Goal: Information Seeking & Learning: Learn about a topic

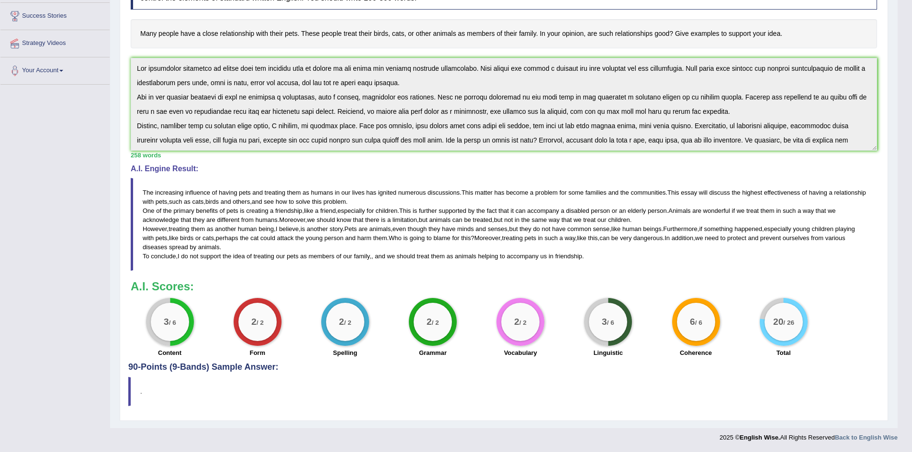
scroll to position [23, 0]
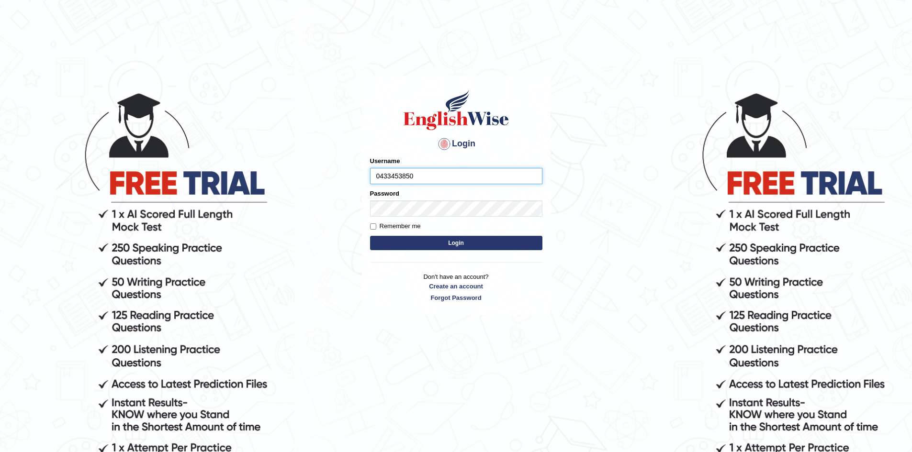
type input "0433453850"
click at [370, 236] on button "Login" at bounding box center [456, 243] width 172 height 14
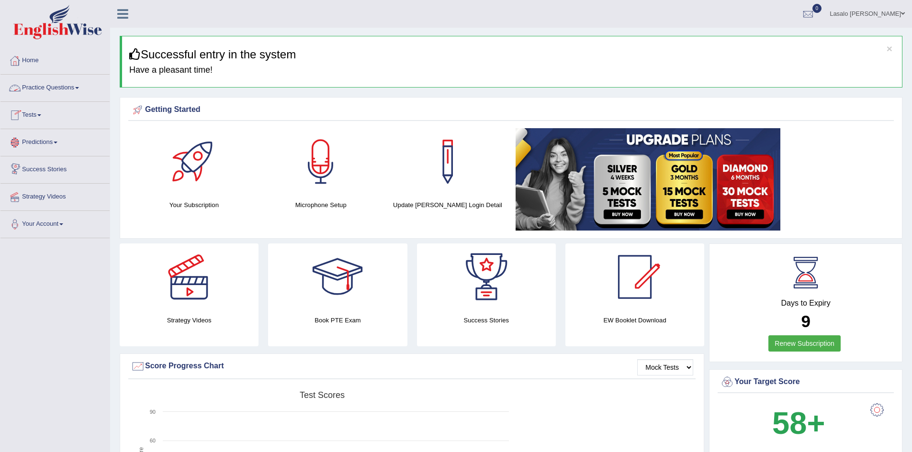
click at [53, 87] on link "Practice Questions" at bounding box center [54, 87] width 109 height 24
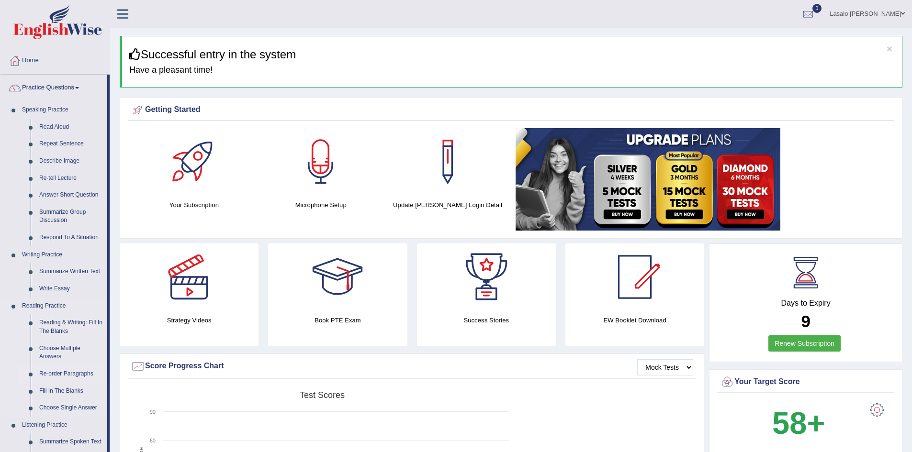
click at [64, 371] on link "Re-order Paragraphs" at bounding box center [71, 374] width 72 height 17
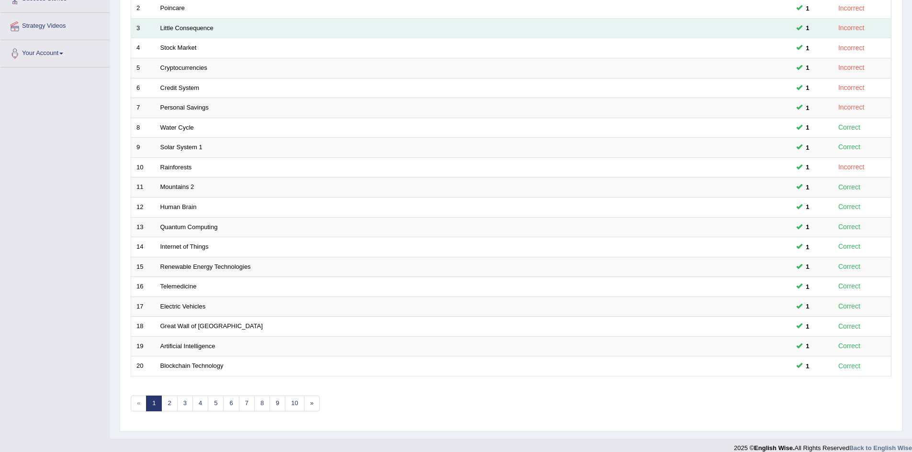
scroll to position [181, 0]
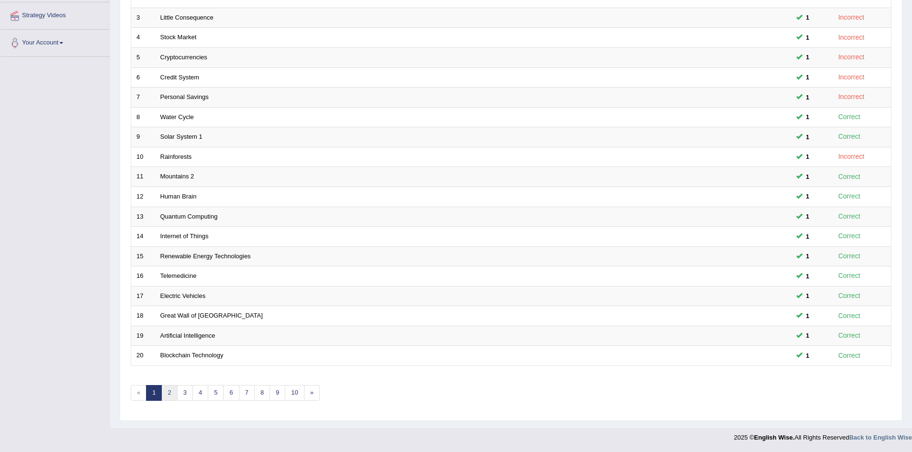
click at [168, 392] on link "2" at bounding box center [169, 393] width 16 height 16
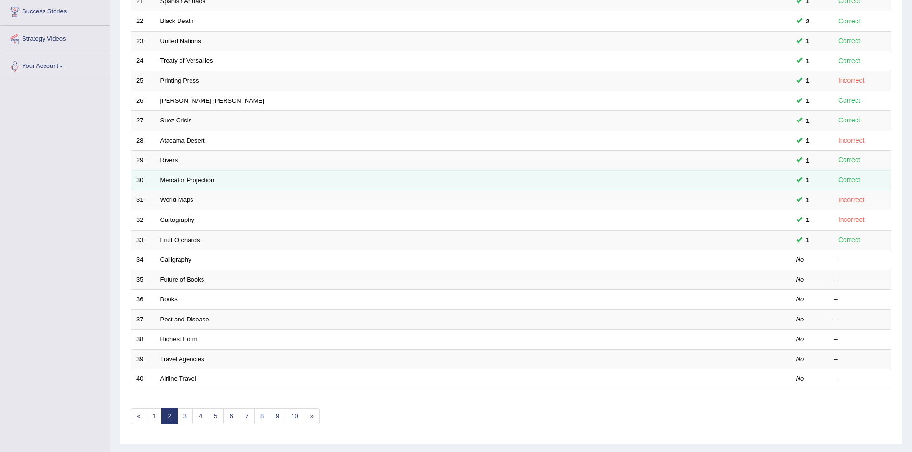
scroll to position [181, 0]
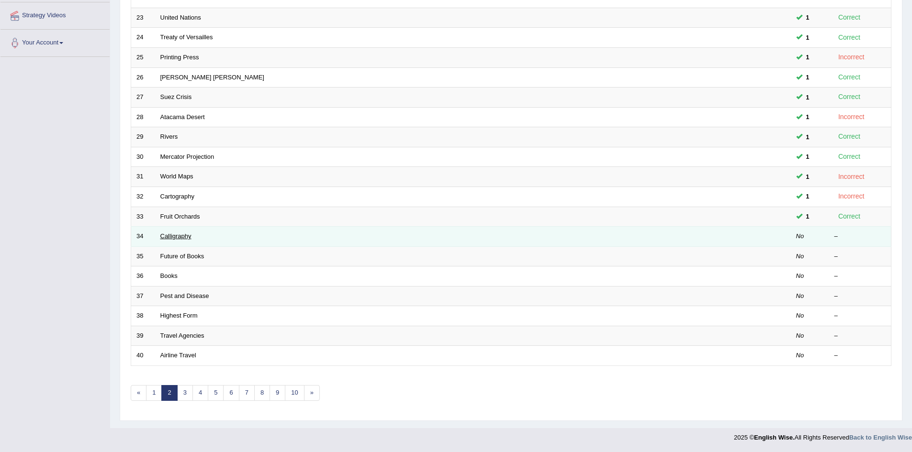
click at [178, 235] on link "Calligraphy" at bounding box center [175, 236] width 31 height 7
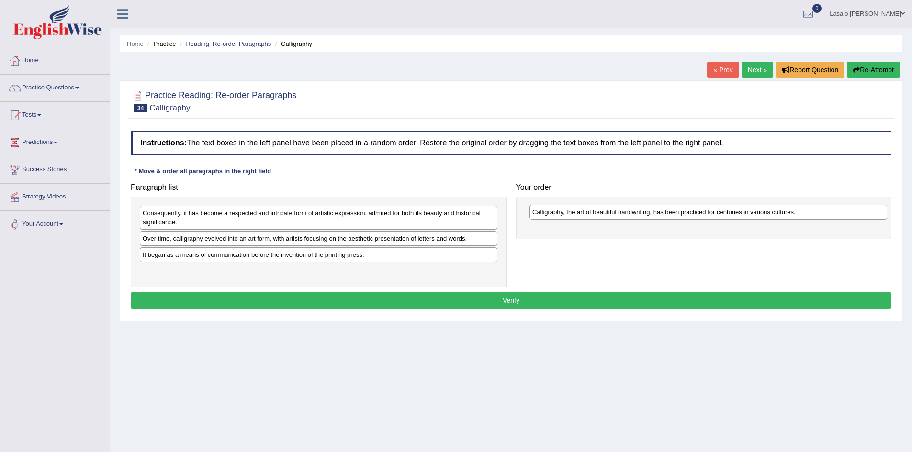
drag, startPoint x: 183, startPoint y: 240, endPoint x: 572, endPoint y: 213, distance: 390.4
click at [572, 213] on div "Calligraphy, the art of beautiful handwriting, has been practiced for centuries…" at bounding box center [707, 212] width 357 height 15
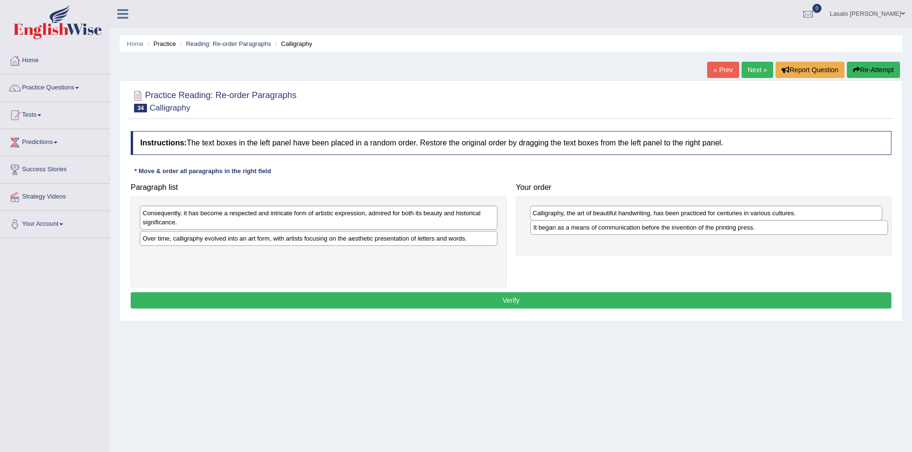
drag, startPoint x: 197, startPoint y: 256, endPoint x: 589, endPoint y: 230, distance: 392.8
click at [589, 229] on div "It began as a means of communication before the invention of the printing press." at bounding box center [708, 227] width 357 height 15
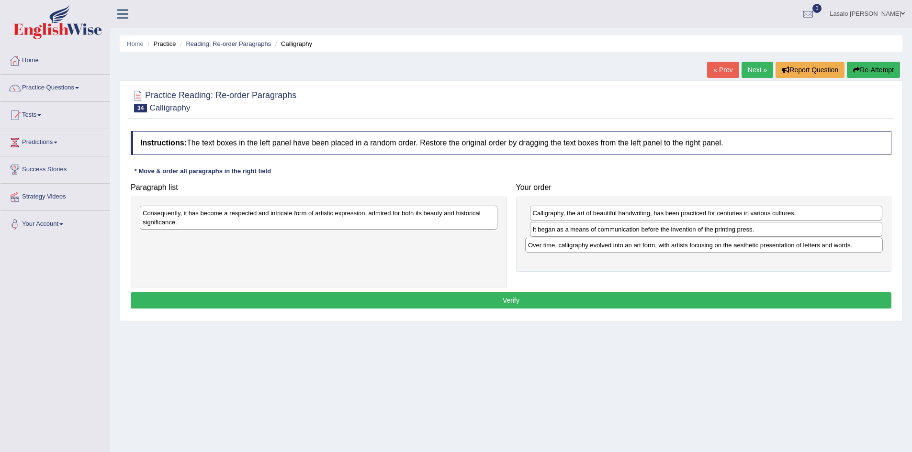
drag, startPoint x: 199, startPoint y: 241, endPoint x: 584, endPoint y: 247, distance: 385.3
click at [584, 247] on div "Over time, calligraphy evolved into an art form, with artists focusing on the a…" at bounding box center [703, 245] width 357 height 15
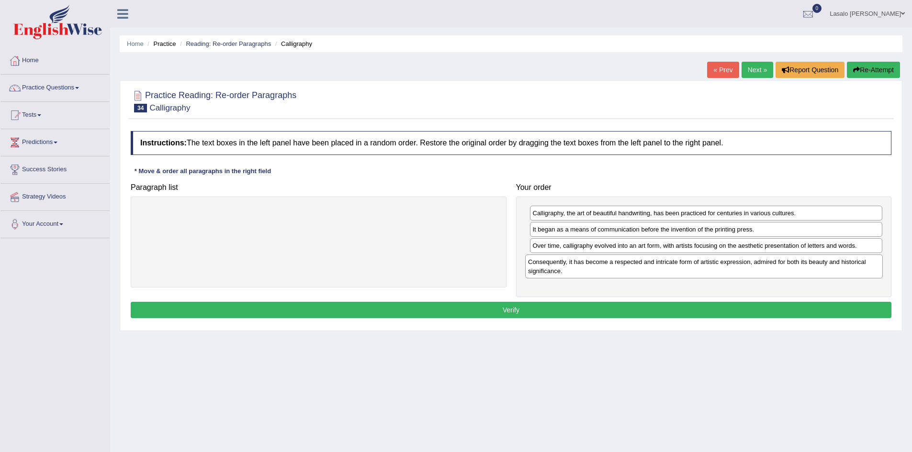
drag, startPoint x: 193, startPoint y: 221, endPoint x: 579, endPoint y: 271, distance: 389.0
click at [579, 270] on div "Consequently, it has become a respected and intricate form of artistic expressi…" at bounding box center [703, 267] width 357 height 24
click at [513, 309] on button "Verify" at bounding box center [511, 310] width 760 height 16
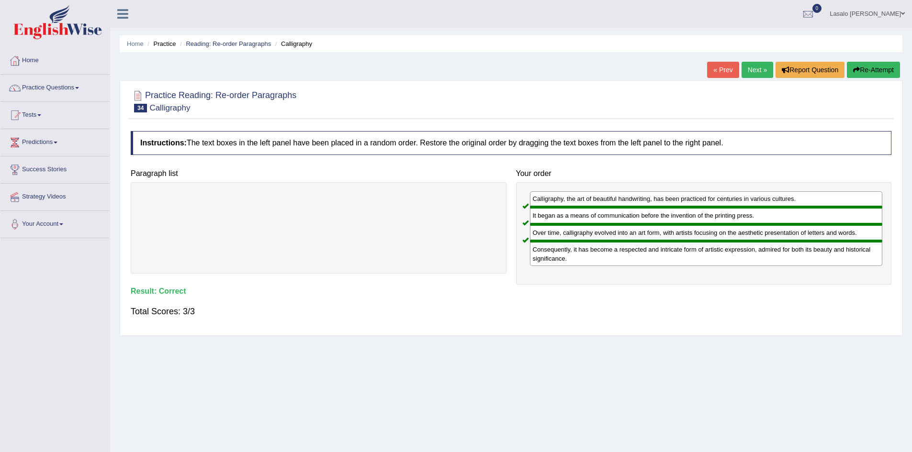
click at [758, 66] on link "Next »" at bounding box center [757, 70] width 32 height 16
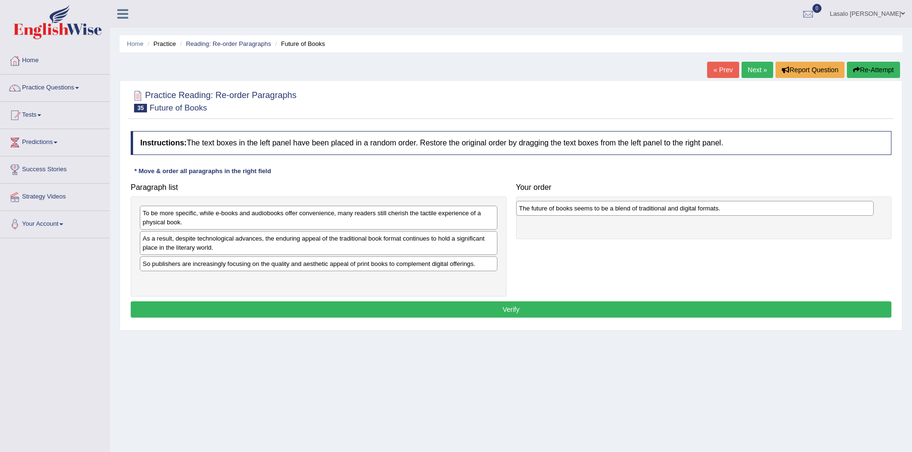
drag, startPoint x: 228, startPoint y: 285, endPoint x: 604, endPoint y: 213, distance: 382.9
click at [604, 213] on div "The future of books seems to be a blend of traditional and digital formats." at bounding box center [694, 208] width 357 height 15
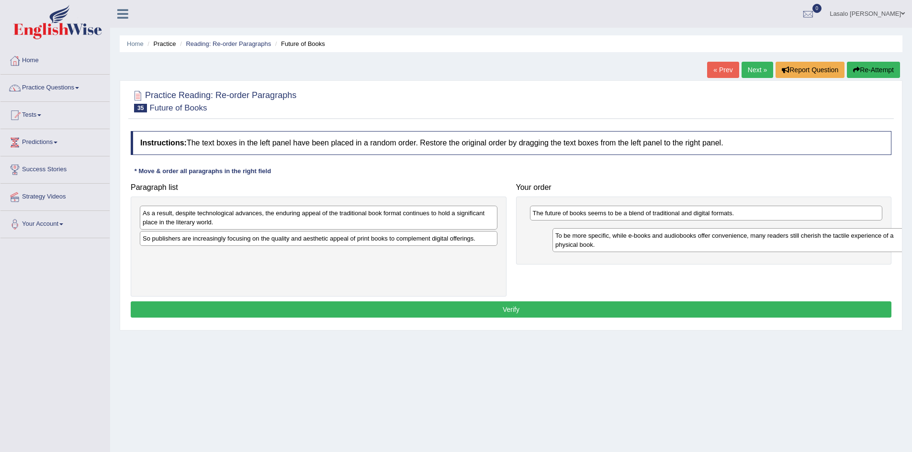
drag, startPoint x: 194, startPoint y: 224, endPoint x: 606, endPoint y: 246, distance: 413.1
click at [606, 246] on div "To be more specific, while e-books and audiobooks offer convenience, many reade…" at bounding box center [730, 240] width 357 height 24
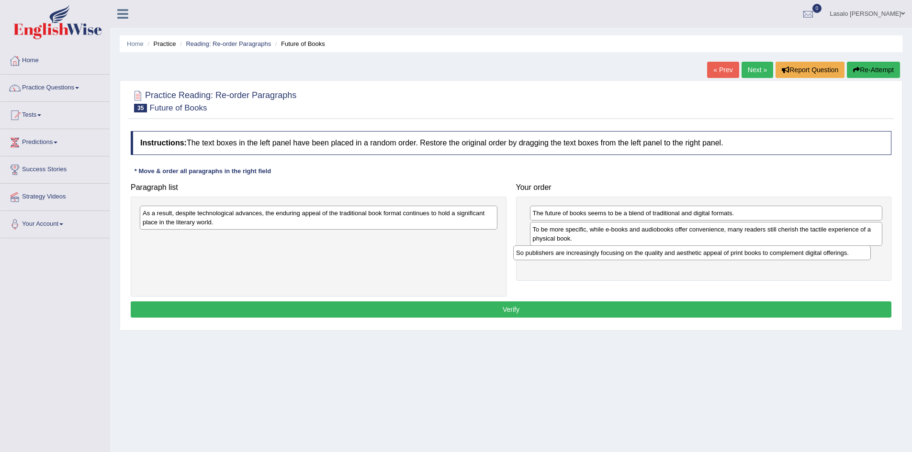
drag, startPoint x: 207, startPoint y: 238, endPoint x: 580, endPoint y: 253, distance: 373.5
click at [580, 253] on div "So publishers are increasingly focusing on the quality and aesthetic appeal of …" at bounding box center [691, 252] width 357 height 15
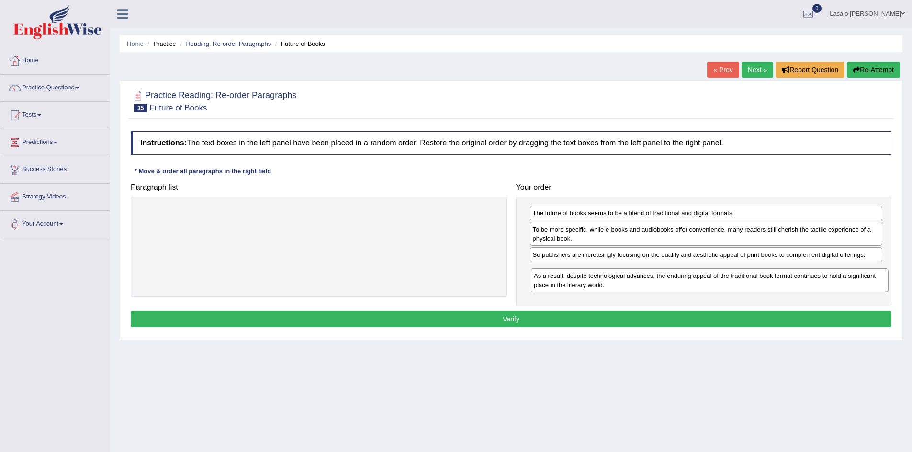
drag, startPoint x: 349, startPoint y: 216, endPoint x: 740, endPoint y: 279, distance: 396.0
click at [740, 279] on div "As a result, despite technological advances, the enduring appeal of the traditi…" at bounding box center [709, 280] width 357 height 24
click at [503, 318] on button "Verify" at bounding box center [511, 319] width 760 height 16
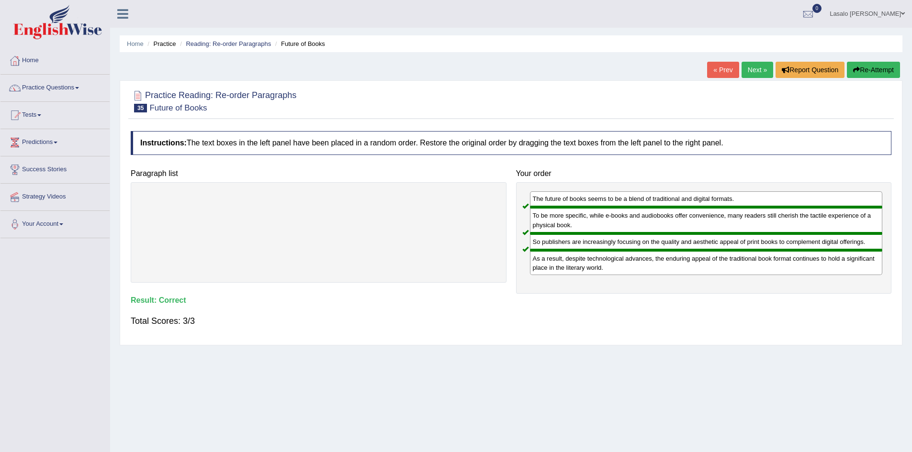
click at [750, 72] on link "Next »" at bounding box center [757, 70] width 32 height 16
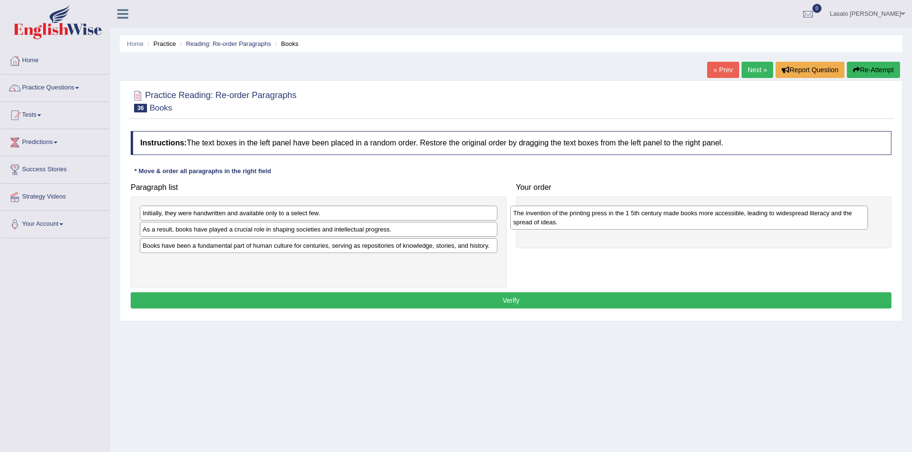
drag, startPoint x: 203, startPoint y: 251, endPoint x: 573, endPoint y: 218, distance: 371.8
click at [573, 218] on div "The invention of the printing press in the 1 5th century made books more access…" at bounding box center [688, 218] width 357 height 24
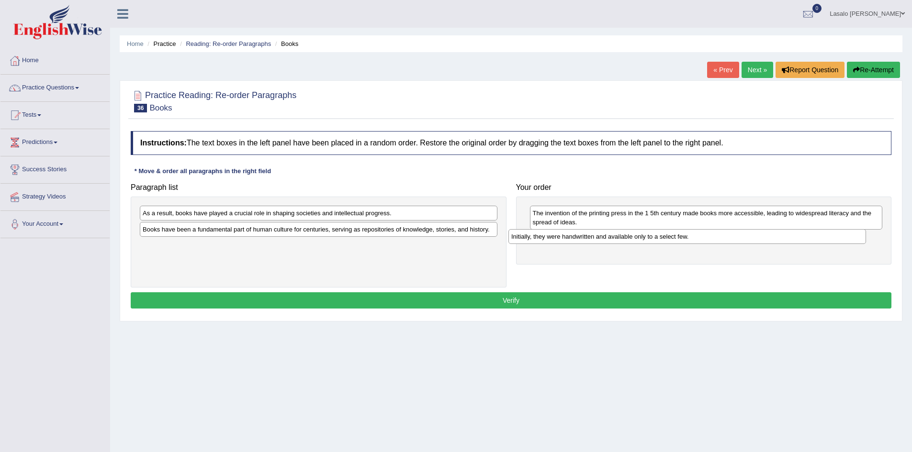
drag, startPoint x: 196, startPoint y: 216, endPoint x: 564, endPoint y: 239, distance: 369.2
click at [564, 239] on div "Initially, they were handwritten and available only to a select few." at bounding box center [686, 236] width 357 height 15
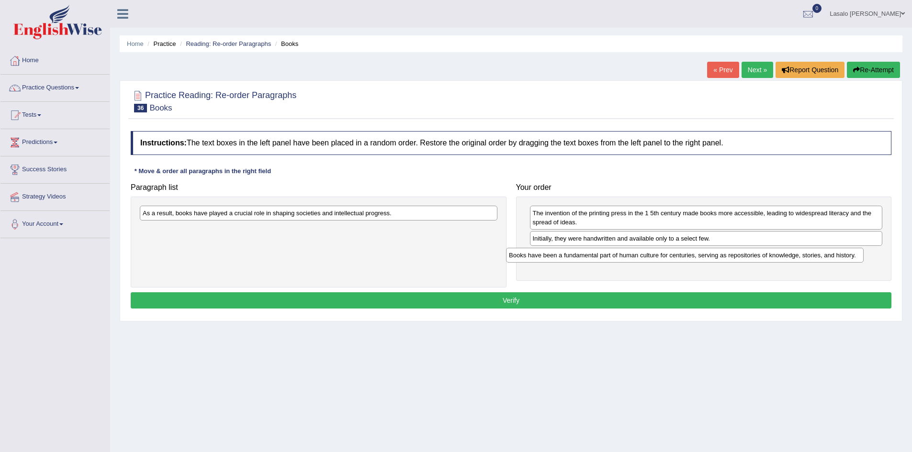
drag, startPoint x: 318, startPoint y: 232, endPoint x: 684, endPoint y: 257, distance: 367.0
click at [684, 257] on div "Books have been a fundamental part of human culture for centuries, serving as r…" at bounding box center [684, 255] width 357 height 15
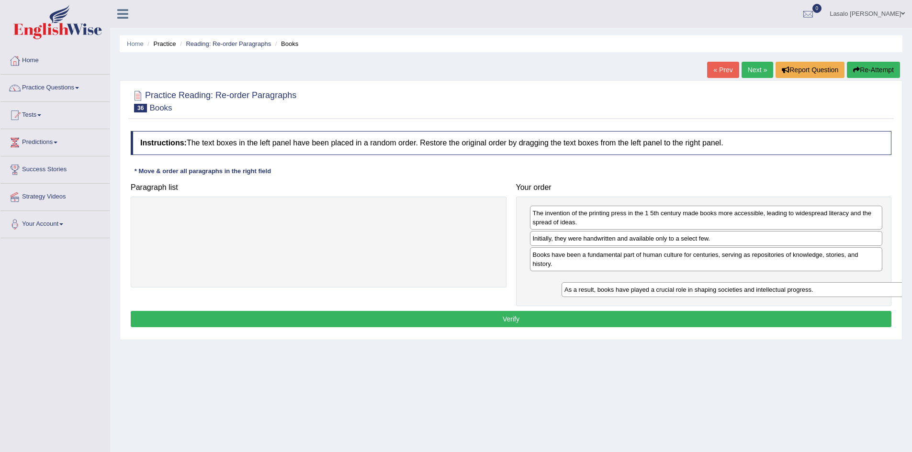
drag, startPoint x: 240, startPoint y: 216, endPoint x: 661, endPoint y: 292, distance: 428.5
click at [661, 292] on div "As a result, books have played a crucial role in shaping societies and intellec…" at bounding box center [739, 289] width 357 height 15
click at [505, 316] on button "Verify" at bounding box center [511, 319] width 760 height 16
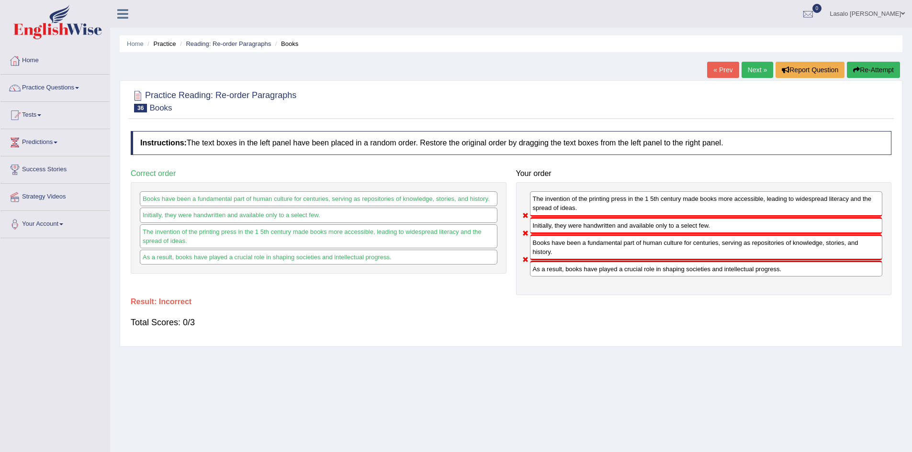
click at [752, 64] on link "Next »" at bounding box center [757, 70] width 32 height 16
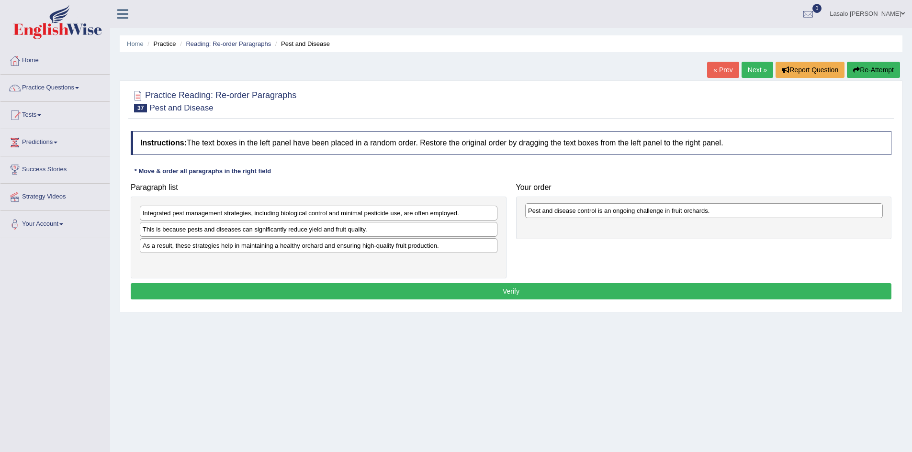
drag, startPoint x: 208, startPoint y: 245, endPoint x: 593, endPoint y: 211, distance: 386.8
click at [593, 211] on div "Pest and disease control is an ongoing challenge in fruit orchards." at bounding box center [703, 210] width 357 height 15
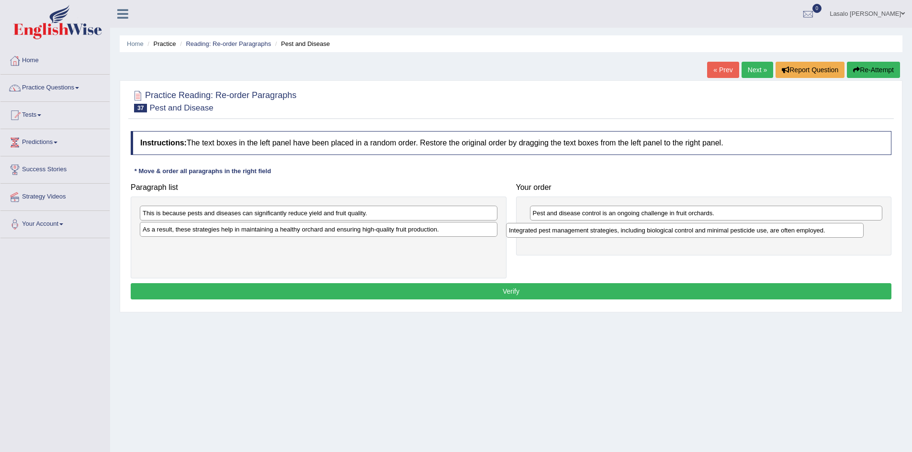
drag, startPoint x: 338, startPoint y: 214, endPoint x: 704, endPoint y: 231, distance: 366.5
click at [704, 231] on div "Integrated pest management strategies, including biological control and minimal…" at bounding box center [684, 230] width 357 height 15
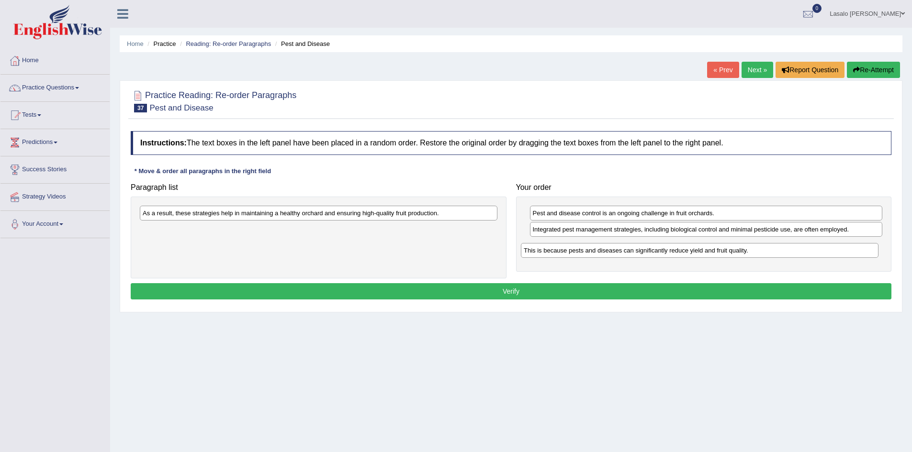
drag, startPoint x: 273, startPoint y: 214, endPoint x: 654, endPoint y: 252, distance: 382.7
click at [654, 252] on div "This is because pests and diseases can significantly reduce yield and fruit qua…" at bounding box center [699, 250] width 357 height 15
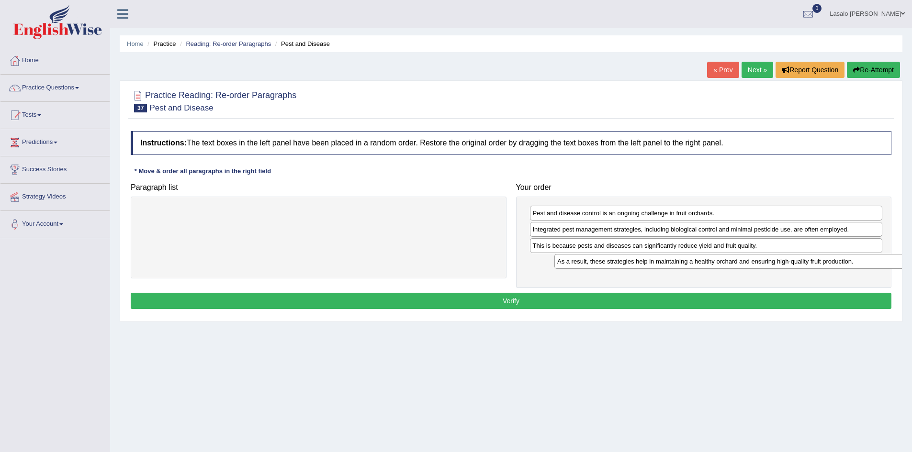
drag, startPoint x: 351, startPoint y: 212, endPoint x: 766, endPoint y: 261, distance: 417.2
click at [766, 261] on div "As a result, these strategies help in maintaining a healthy orchard and ensurin…" at bounding box center [732, 261] width 357 height 15
click at [505, 298] on button "Verify" at bounding box center [511, 301] width 760 height 16
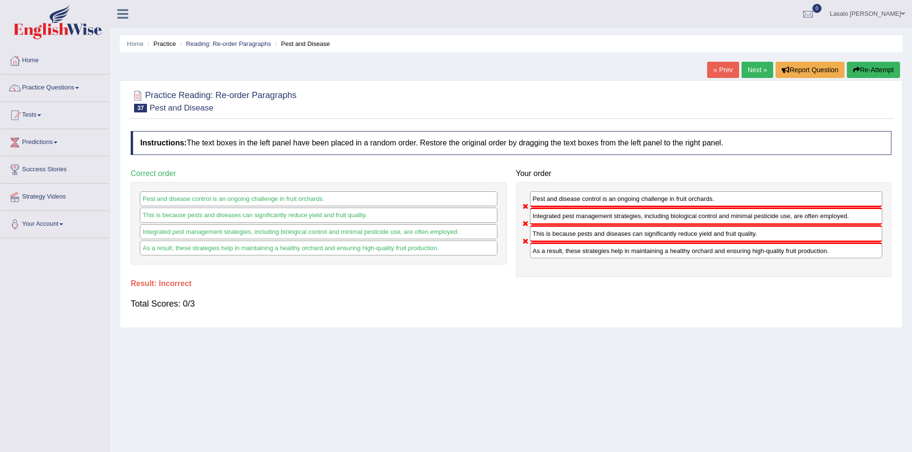
click at [752, 71] on link "Next »" at bounding box center [757, 70] width 32 height 16
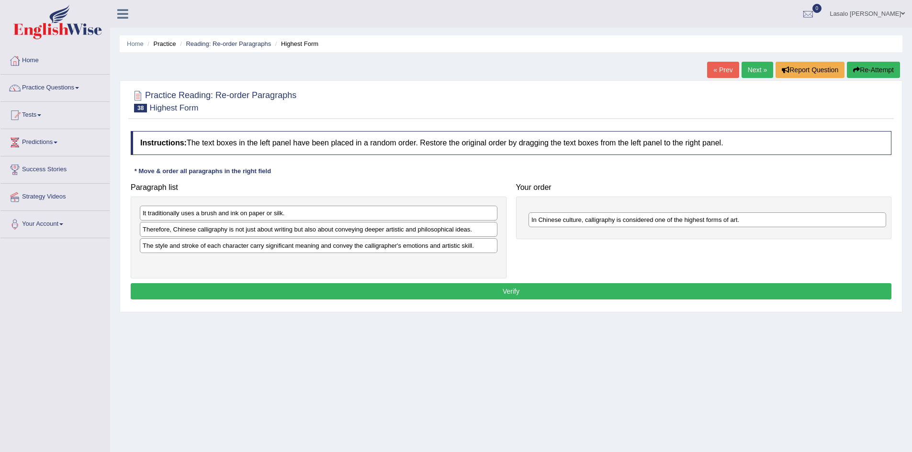
drag, startPoint x: 193, startPoint y: 250, endPoint x: 589, endPoint y: 228, distance: 396.3
click at [588, 227] on div "In Chinese culture, calligraphy is considered one of the highest forms of art." at bounding box center [706, 219] width 357 height 15
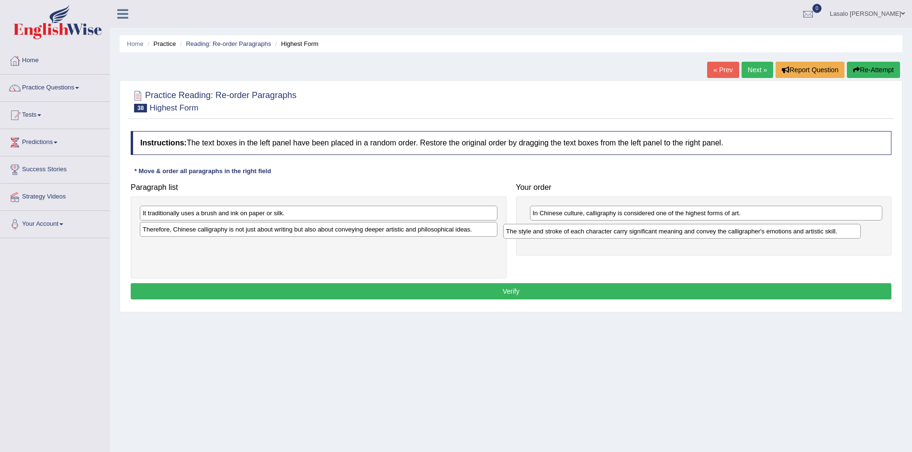
drag, startPoint x: 211, startPoint y: 248, endPoint x: 576, endPoint y: 234, distance: 365.9
click at [575, 234] on div "The style and stroke of each character carry significant meaning and convey the…" at bounding box center [681, 231] width 357 height 15
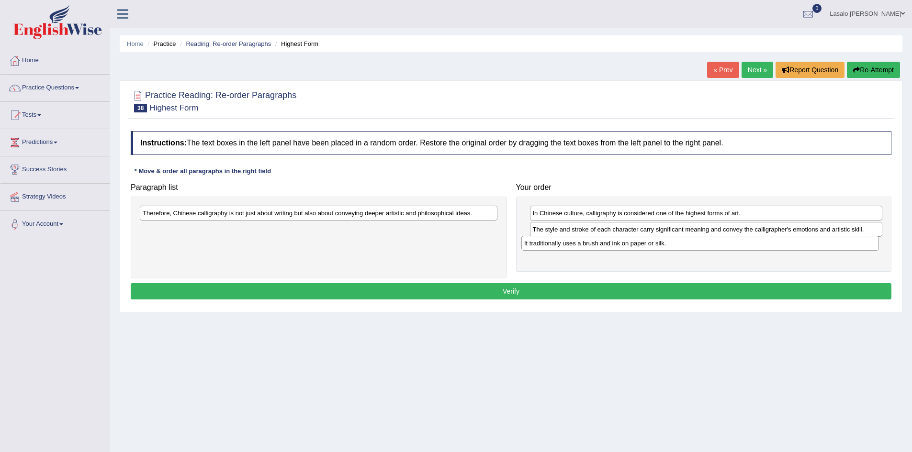
drag, startPoint x: 221, startPoint y: 216, endPoint x: 602, endPoint y: 246, distance: 382.6
click at [602, 246] on div "It traditionally uses a brush and ink on paper or silk." at bounding box center [699, 243] width 357 height 15
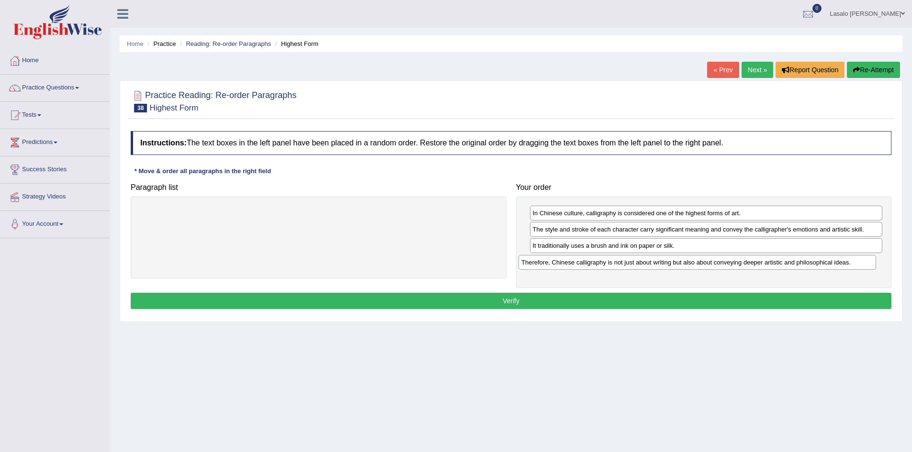
drag, startPoint x: 319, startPoint y: 217, endPoint x: 697, endPoint y: 266, distance: 381.7
click at [697, 266] on div "Therefore, Chinese calligraphy is not just about writing but also about conveyi…" at bounding box center [696, 262] width 357 height 15
click at [516, 299] on button "Verify" at bounding box center [511, 301] width 760 height 16
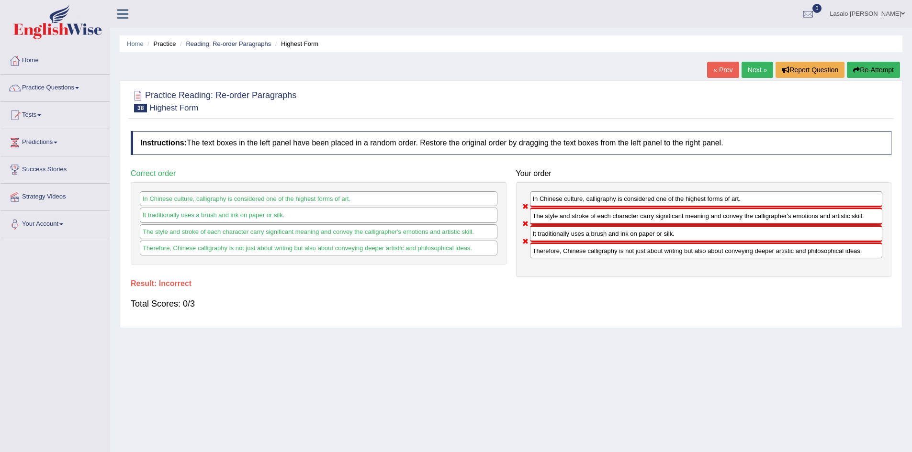
click at [758, 70] on link "Next »" at bounding box center [757, 70] width 32 height 16
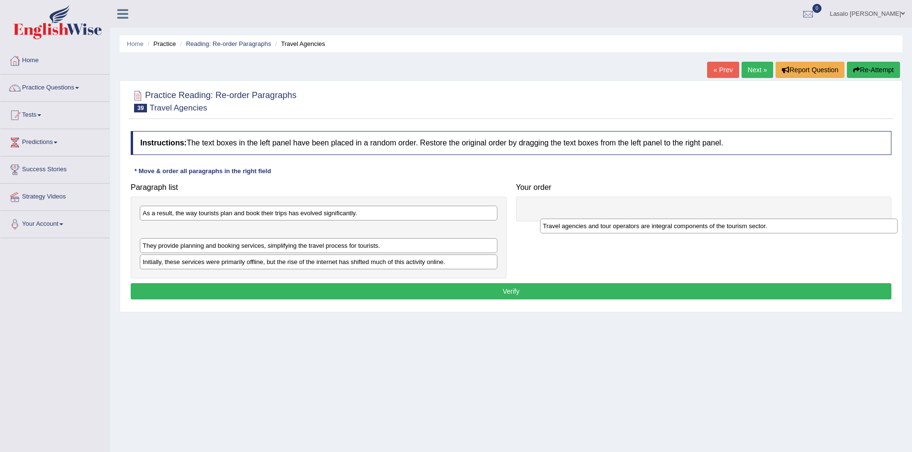
drag, startPoint x: 212, startPoint y: 232, endPoint x: 612, endPoint y: 229, distance: 400.1
click at [612, 229] on div "Travel agencies and tour operators are integral components of the tourism secto…" at bounding box center [718, 226] width 357 height 15
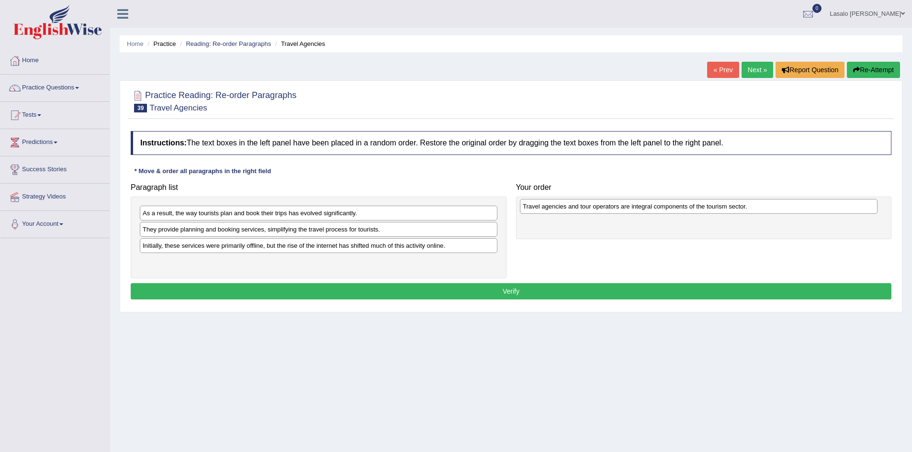
drag, startPoint x: 239, startPoint y: 231, endPoint x: 619, endPoint y: 208, distance: 380.7
click at [619, 208] on div "Travel agencies and tour operators are integral components of the tourism secto…" at bounding box center [698, 206] width 357 height 15
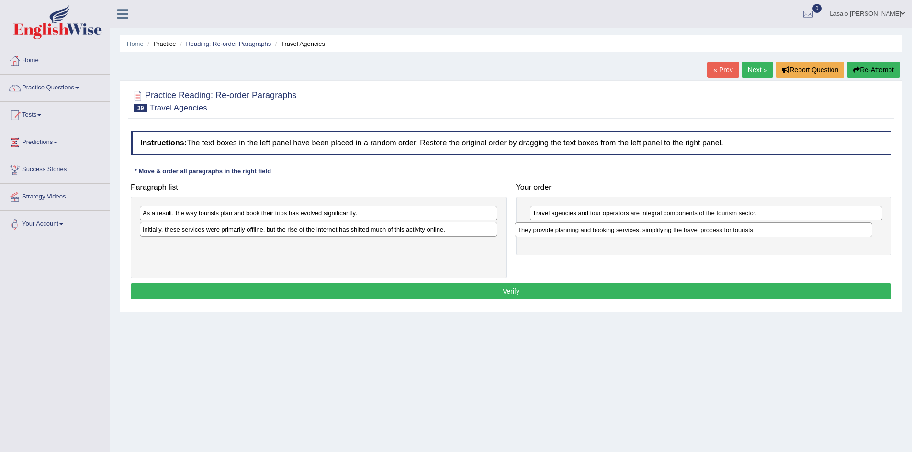
drag, startPoint x: 226, startPoint y: 233, endPoint x: 601, endPoint y: 233, distance: 374.7
click at [601, 233] on div "They provide planning and booking services, simplifying the travel process for …" at bounding box center [692, 230] width 357 height 15
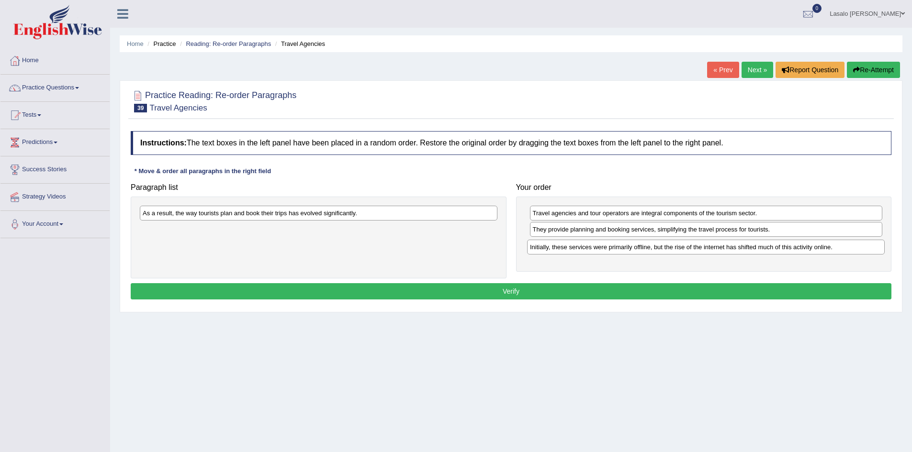
drag, startPoint x: 333, startPoint y: 232, endPoint x: 720, endPoint y: 249, distance: 387.5
click at [720, 249] on div "Initially, these services were primarily offline, but the rise of the internet …" at bounding box center [705, 247] width 357 height 15
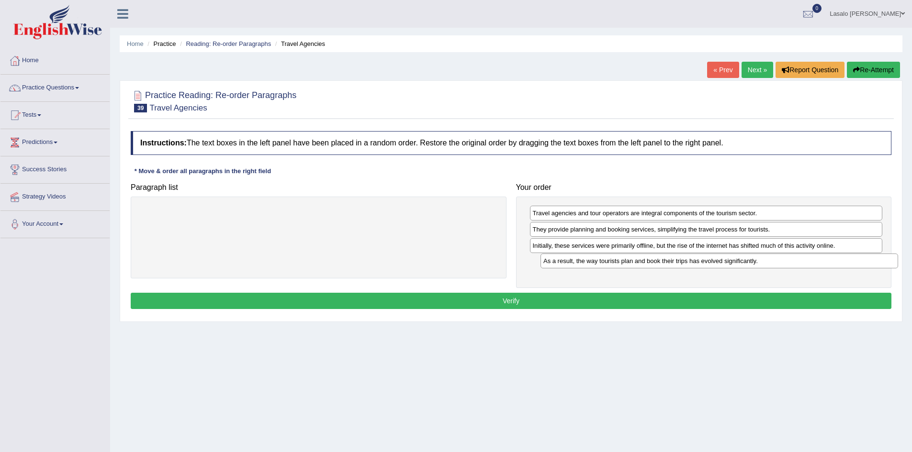
drag, startPoint x: 319, startPoint y: 214, endPoint x: 720, endPoint y: 262, distance: 403.4
click at [720, 262] on div "As a result, the way tourists plan and book their trips has evolved significant…" at bounding box center [718, 261] width 357 height 15
click at [519, 301] on button "Verify" at bounding box center [511, 301] width 760 height 16
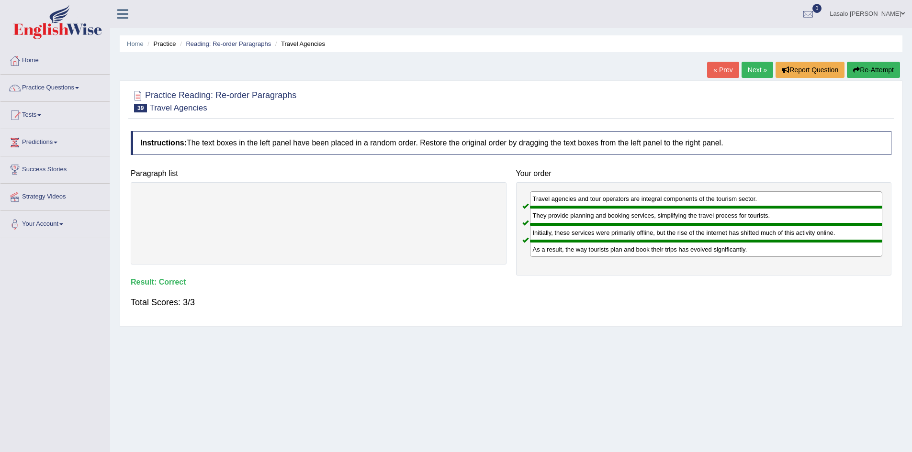
click at [898, 12] on link "Lasalo [PERSON_NAME]" at bounding box center [866, 12] width 89 height 25
click at [849, 122] on link "Log out" at bounding box center [858, 124] width 103 height 22
